Goal: Task Accomplishment & Management: Manage account settings

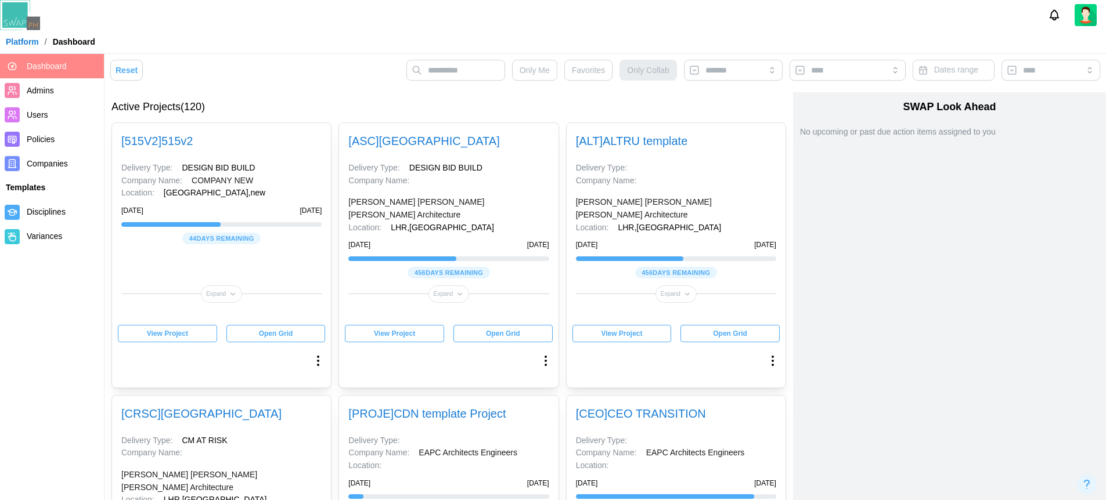
click at [1087, 15] on img at bounding box center [1086, 15] width 22 height 22
click at [1072, 39] on div "My Profile" at bounding box center [1078, 43] width 36 height 13
click at [471, 142] on link "[ ASC ] ALTRU SPORTS COMPLEX" at bounding box center [423, 141] width 151 height 13
click at [611, 143] on link "[ ALT ] ALTRU template" at bounding box center [632, 141] width 112 height 13
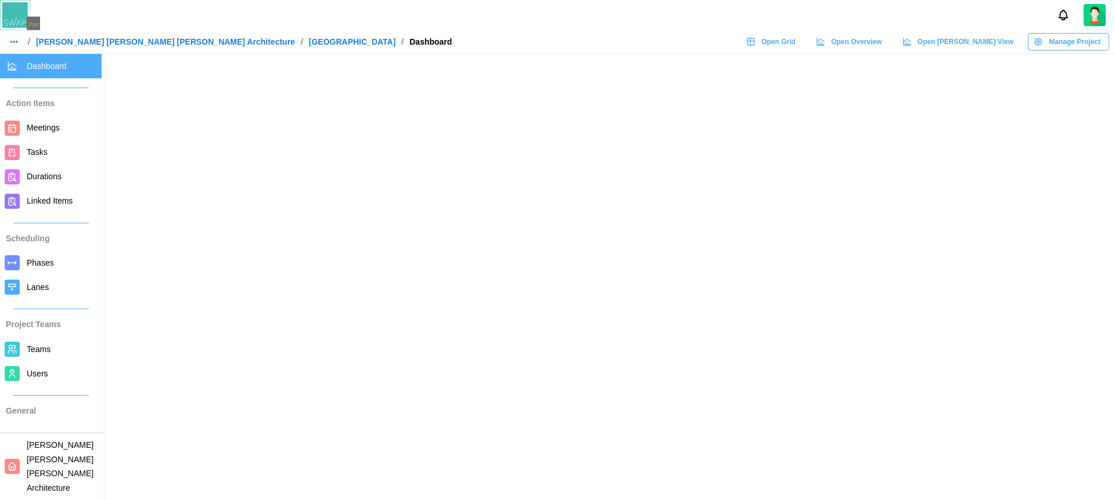
click at [49, 150] on span "Tasks" at bounding box center [62, 152] width 70 height 15
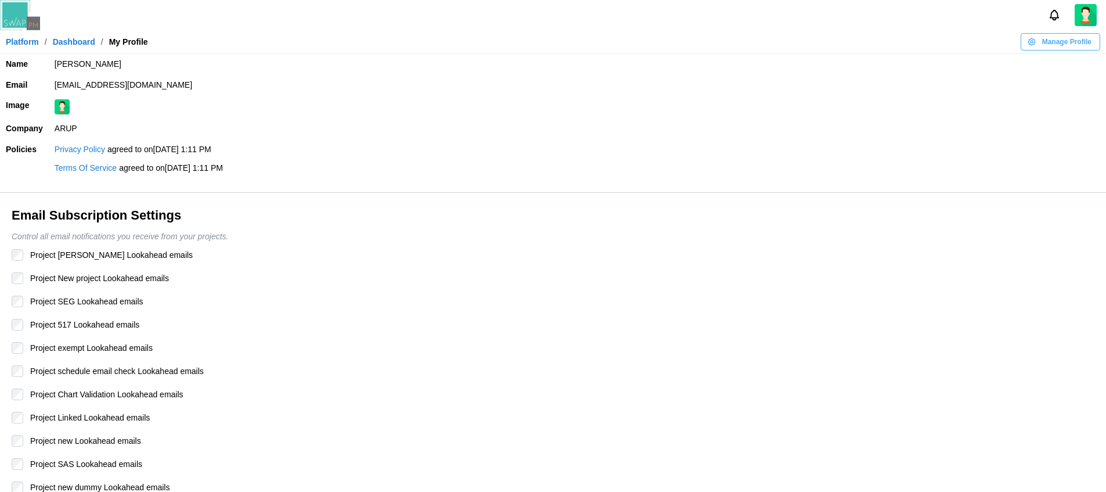
click at [187, 79] on td "zulqarnain.khalil12345qwerty@codingcops.com" at bounding box center [577, 85] width 1057 height 21
copy td "zulqarnain.khalil12345qwerty@codingcops.com"
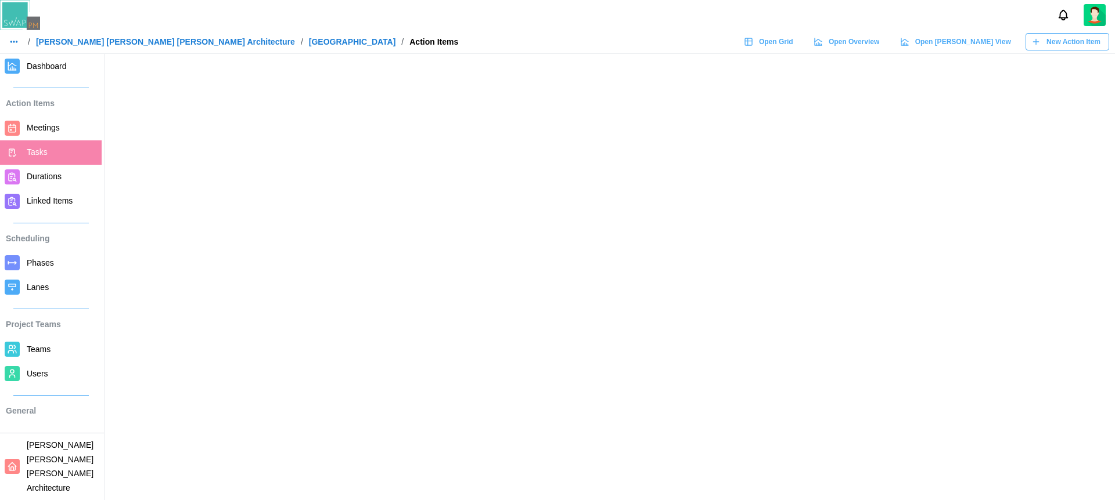
click at [655, 27] on div at bounding box center [557, 15] width 1115 height 30
click at [1065, 45] on span "New Action Item" at bounding box center [1073, 42] width 54 height 16
click at [587, 21] on div at bounding box center [557, 15] width 1115 height 30
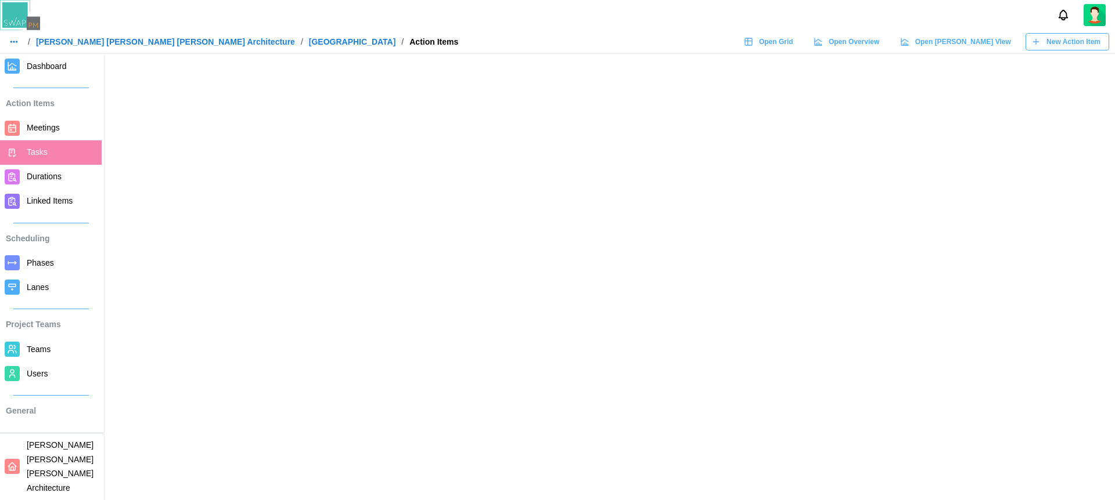
click at [587, 21] on div at bounding box center [557, 15] width 1115 height 30
click at [1066, 44] on span "New Action Item" at bounding box center [1073, 42] width 54 height 16
click at [669, 29] on div at bounding box center [557, 15] width 1115 height 30
click at [582, 12] on div at bounding box center [557, 15] width 1115 height 30
